Goal: Information Seeking & Learning: Compare options

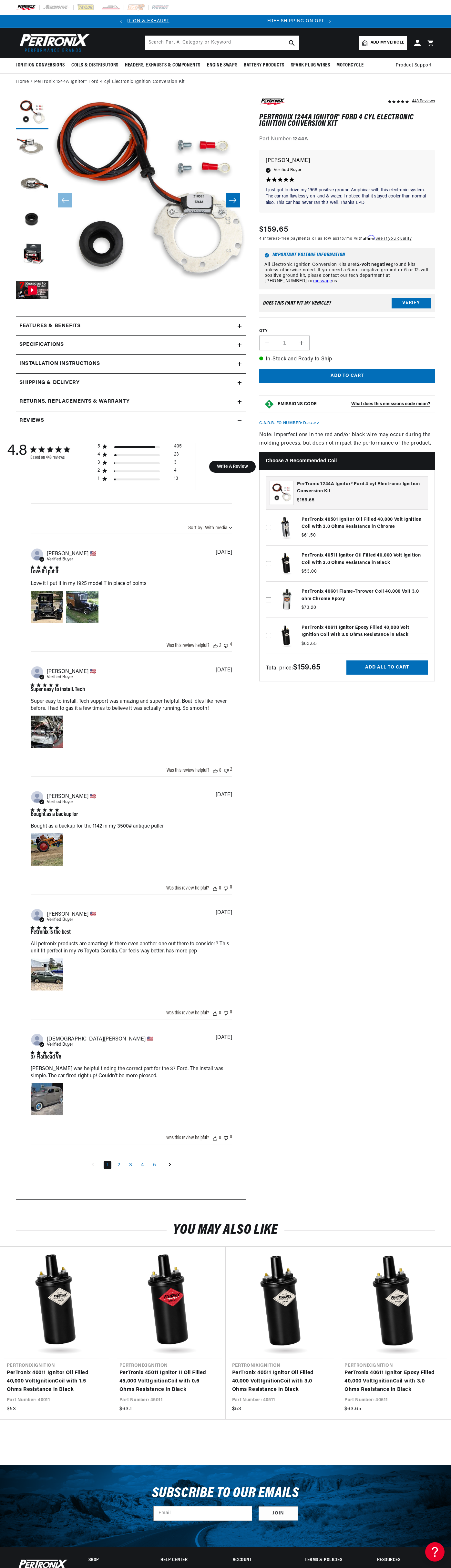
scroll to position [0, 196]
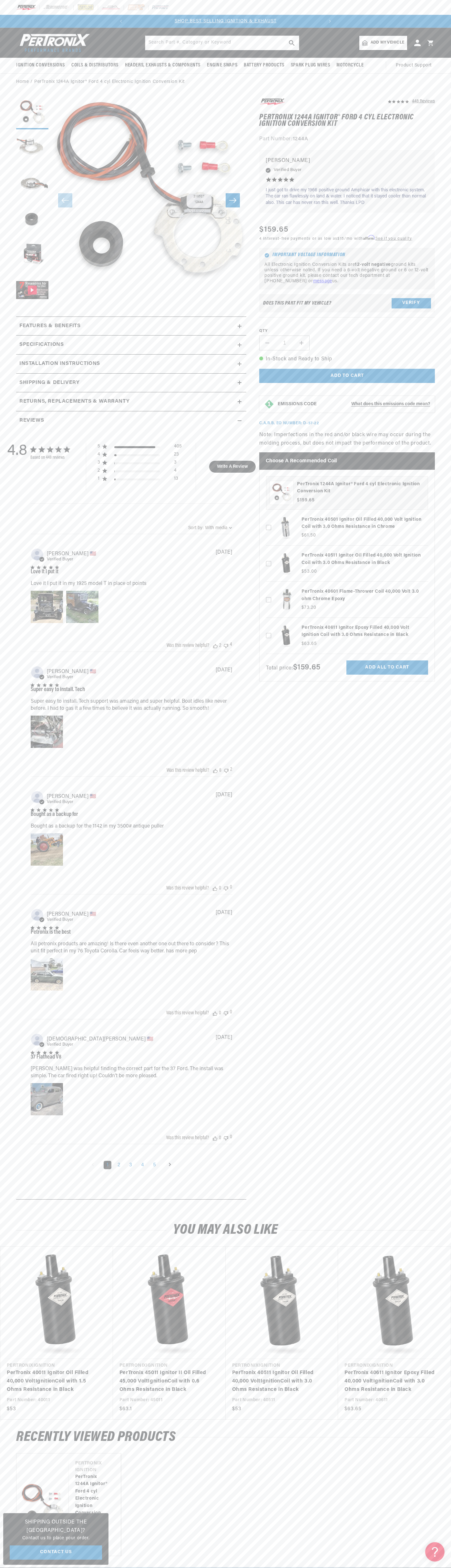
click at [32, 29] on header "BETTER SEARCH RESULTS Add your vehicle's year, make, and model to find parts be…" at bounding box center [226, 43] width 451 height 30
click at [428, 1394] on link "PerTronix 40611 Ignitor Epoxy Filled 40,000 Volt Ignition Coil with 3.0 Ohms Re…" at bounding box center [391, 1382] width 93 height 25
click at [30, 1568] on html "Skip to content Your cart Your cart is empty Get the right parts the first time…" at bounding box center [226, 784] width 451 height 1568
click at [24, 344] on h2 "Specifications" at bounding box center [41, 344] width 44 height 8
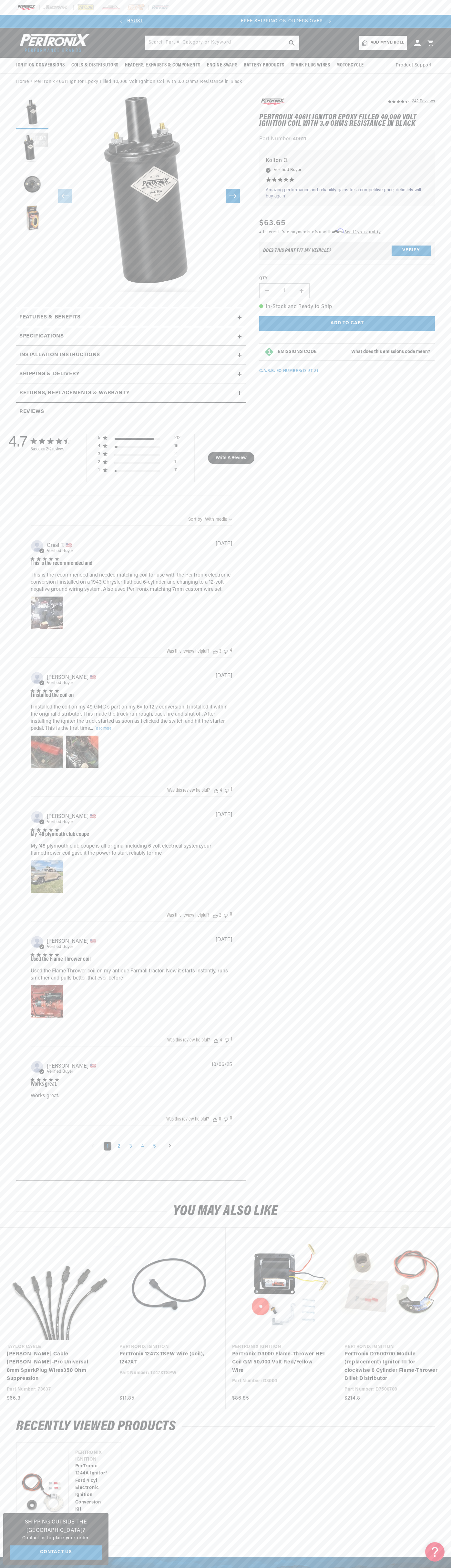
scroll to position [0, 196]
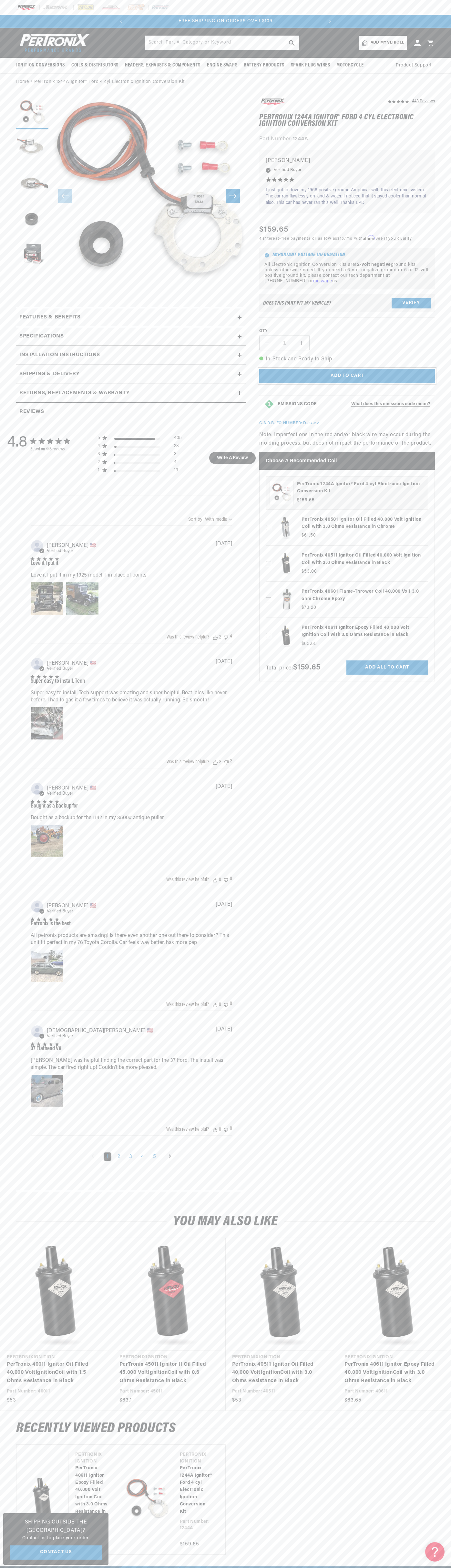
scroll to position [0, 14]
